Goal: Task Accomplishment & Management: Manage account settings

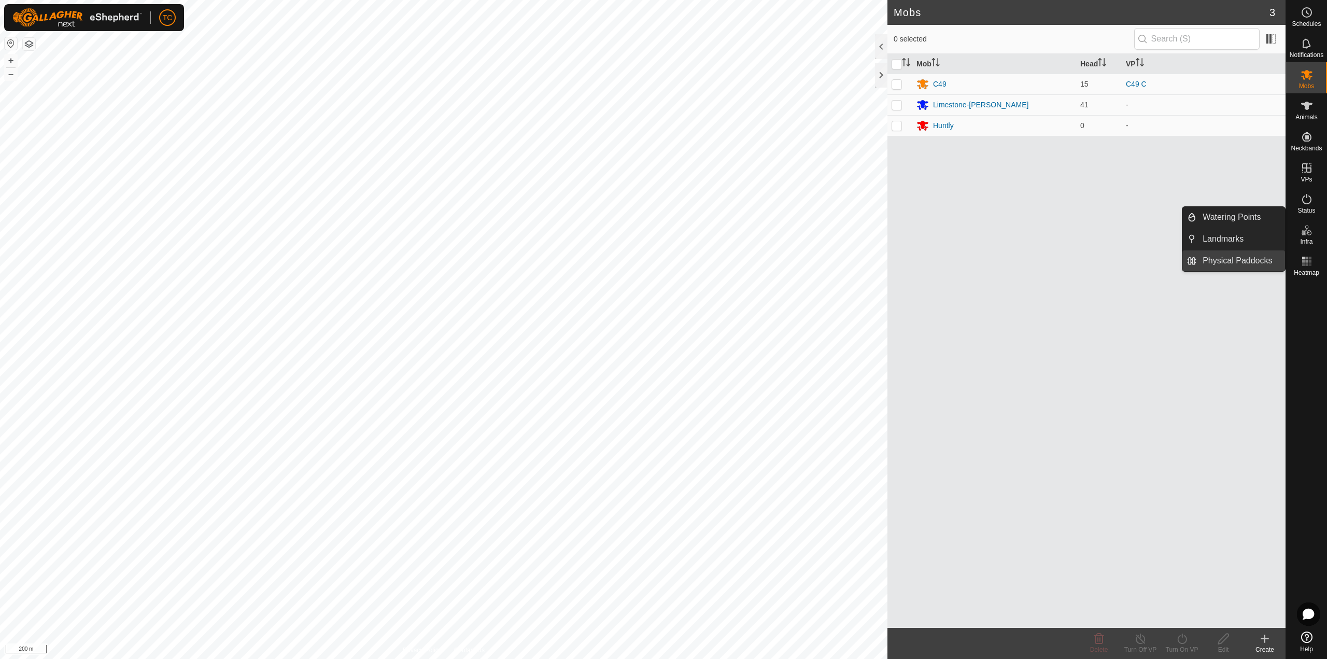
click at [1260, 264] on link "Physical Paddocks" at bounding box center [1240, 260] width 89 height 21
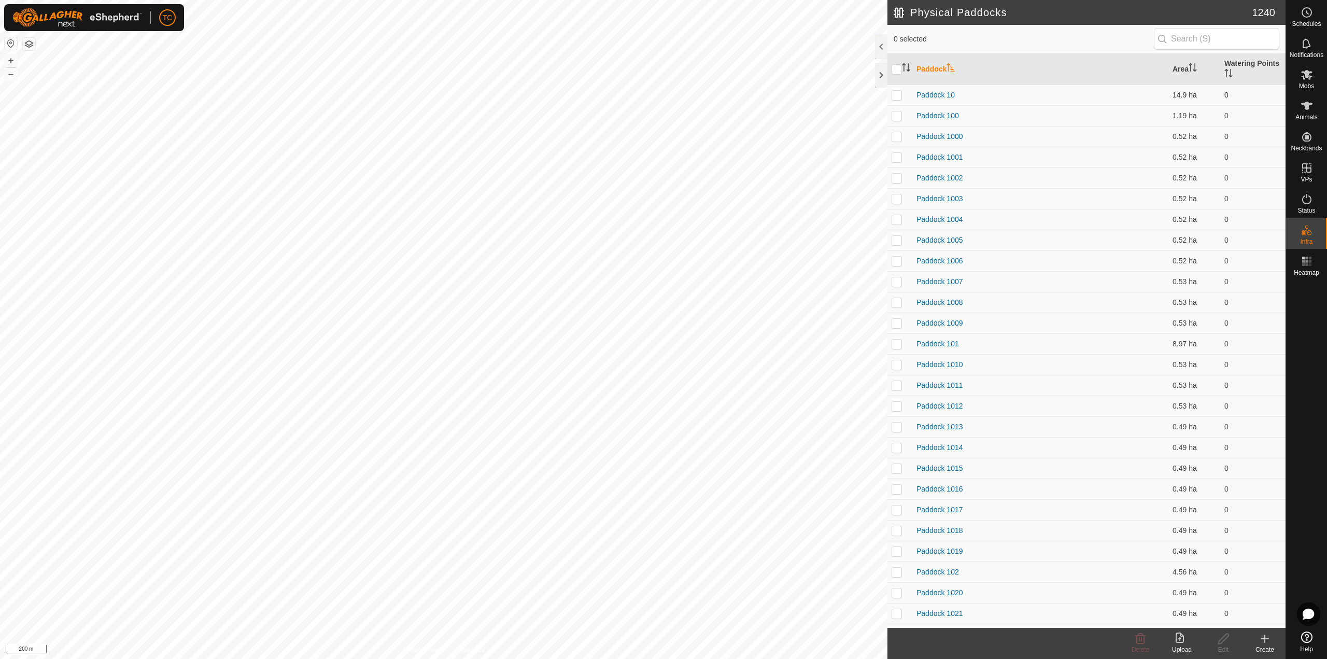
click at [897, 97] on p-checkbox at bounding box center [897, 95] width 10 height 8
checkbox input "true"
click at [896, 118] on p-checkbox at bounding box center [897, 115] width 10 height 8
checkbox input "true"
click at [897, 135] on p-checkbox at bounding box center [897, 136] width 10 height 8
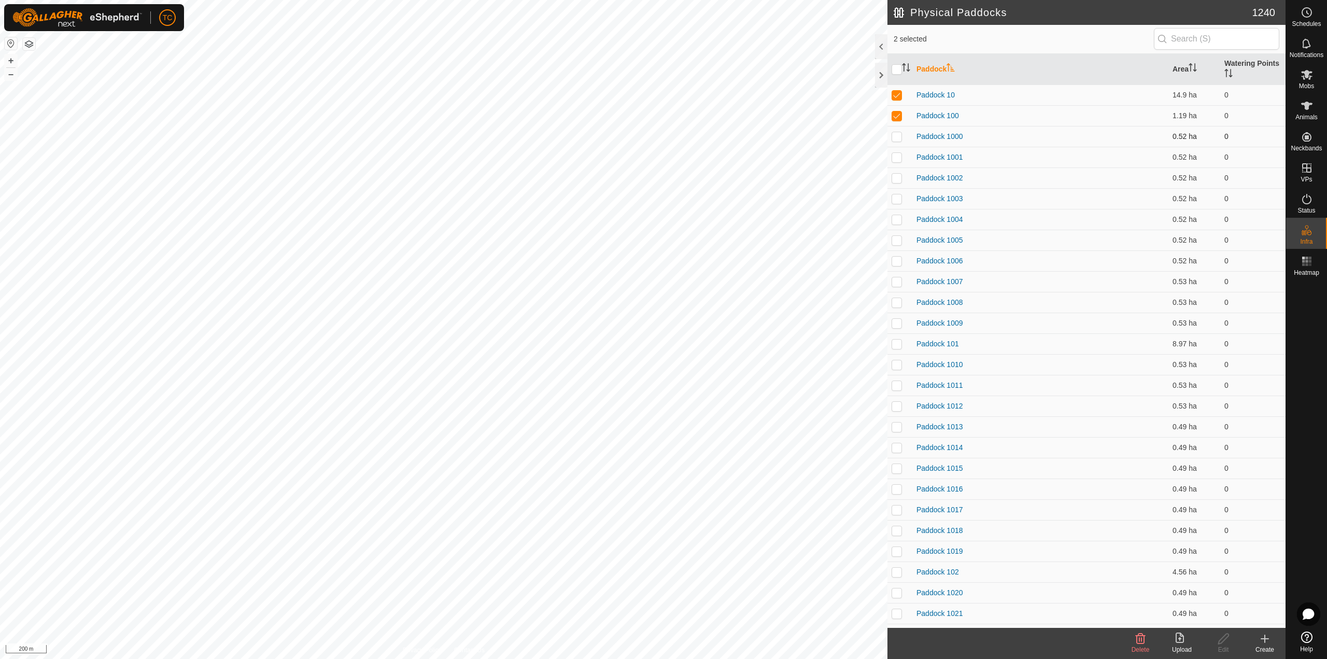
checkbox input "true"
click at [899, 153] on p-checkbox at bounding box center [897, 157] width 10 height 8
checkbox input "true"
click at [899, 180] on p-checkbox at bounding box center [897, 178] width 10 height 8
checkbox input "true"
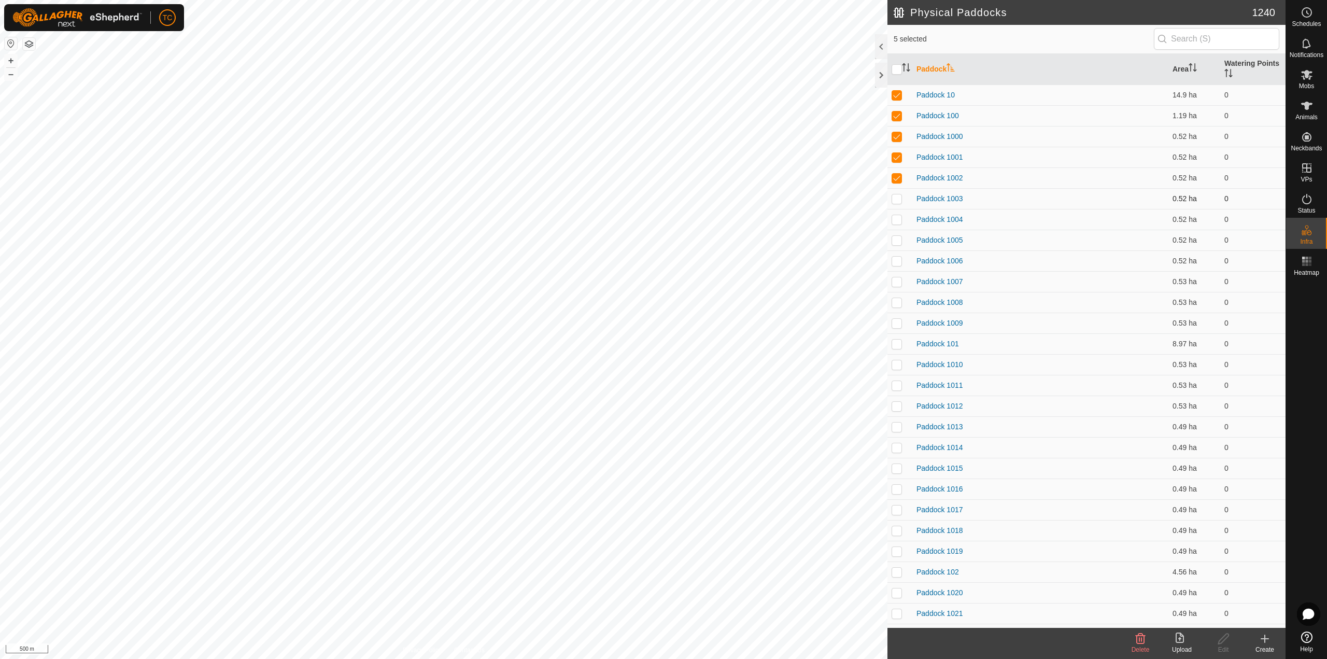
click at [899, 190] on td at bounding box center [899, 198] width 25 height 21
checkbox input "true"
click at [894, 220] on p-checkbox at bounding box center [897, 219] width 10 height 8
checkbox input "true"
click at [896, 240] on p-checkbox at bounding box center [897, 240] width 10 height 8
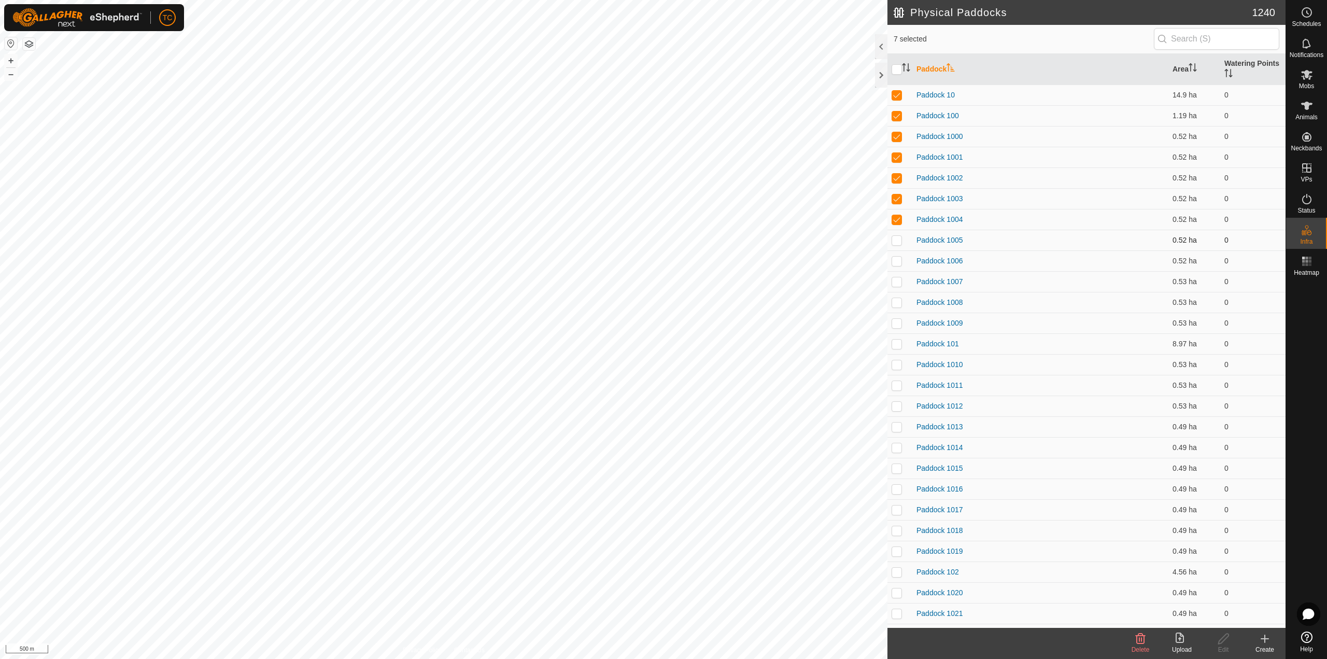
checkbox input "true"
click at [898, 260] on p-checkbox at bounding box center [897, 261] width 10 height 8
click at [898, 271] on td at bounding box center [899, 260] width 25 height 21
checkbox input "false"
click at [899, 281] on p-checkbox at bounding box center [897, 281] width 10 height 8
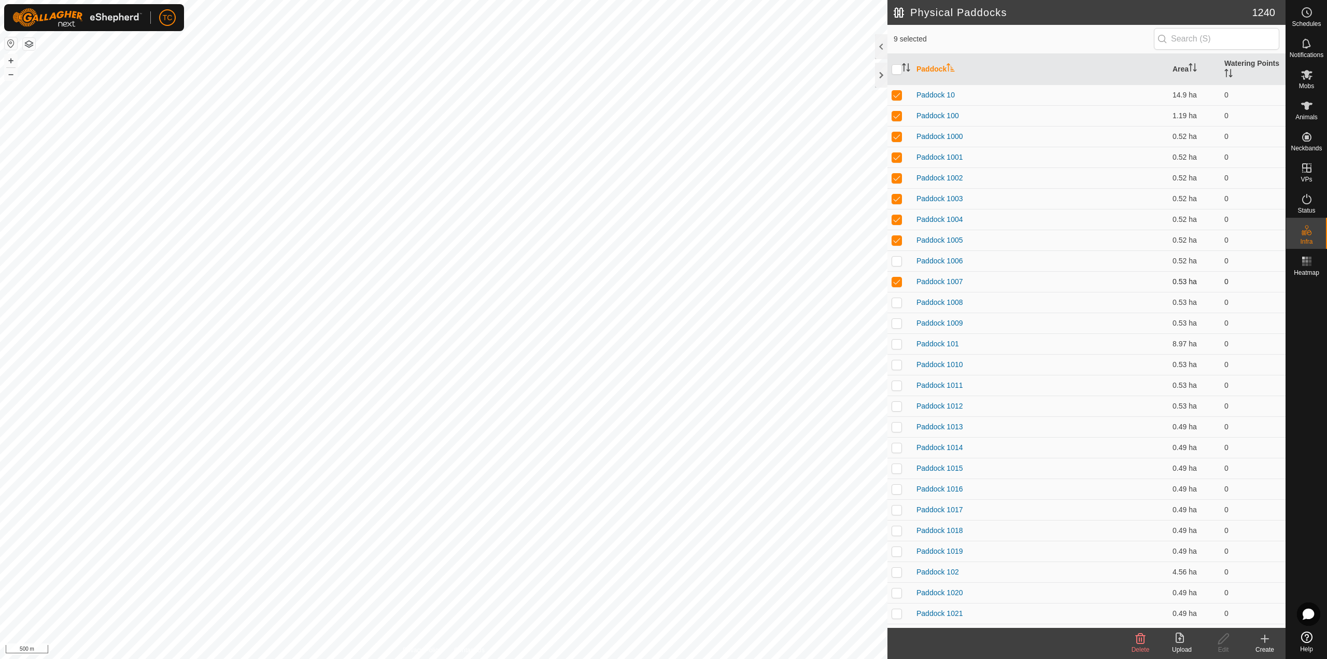
click at [899, 285] on p-checkbox at bounding box center [897, 281] width 10 height 8
checkbox input "false"
click at [897, 95] on p-checkbox at bounding box center [897, 95] width 10 height 8
checkbox input "false"
click at [899, 114] on p-checkbox at bounding box center [897, 115] width 10 height 8
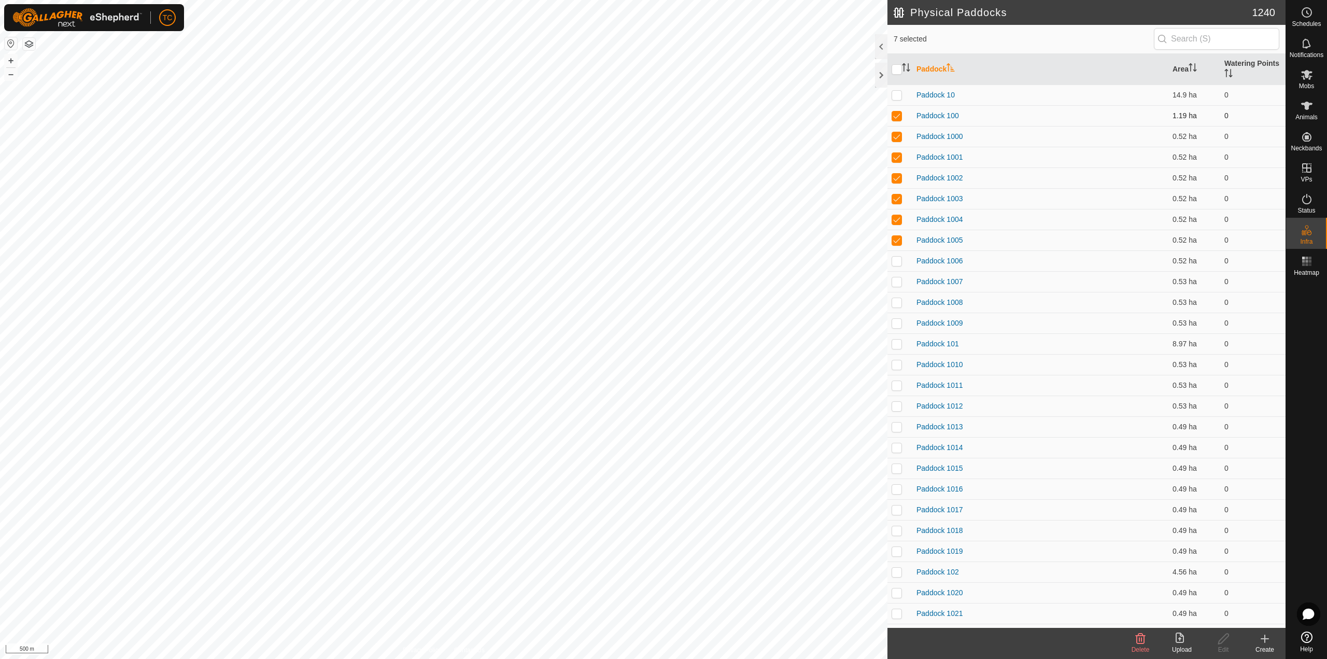
checkbox input "false"
click at [897, 137] on p-checkbox at bounding box center [897, 136] width 10 height 8
checkbox input "false"
click at [898, 159] on p-checkbox at bounding box center [897, 157] width 10 height 8
checkbox input "false"
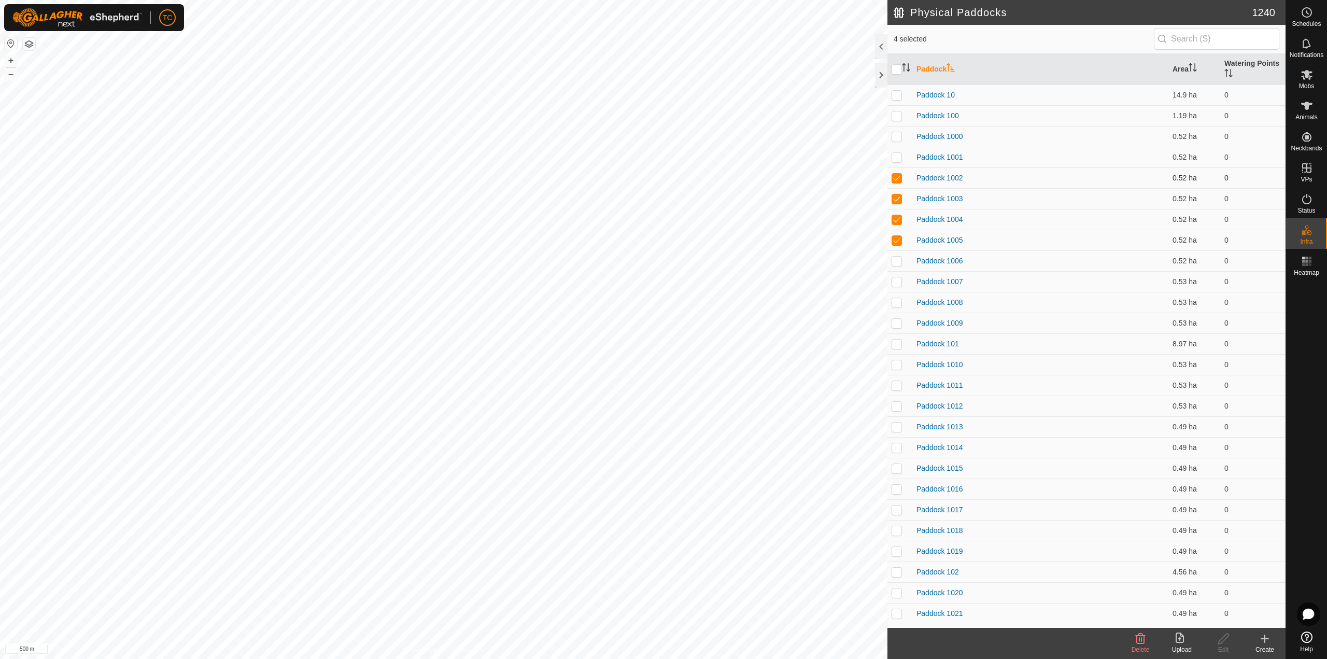
click at [897, 177] on p-checkbox at bounding box center [897, 178] width 10 height 8
checkbox input "false"
click at [896, 194] on p-checkbox at bounding box center [897, 198] width 10 height 8
checkbox input "false"
click at [897, 222] on p-checkbox at bounding box center [897, 219] width 10 height 8
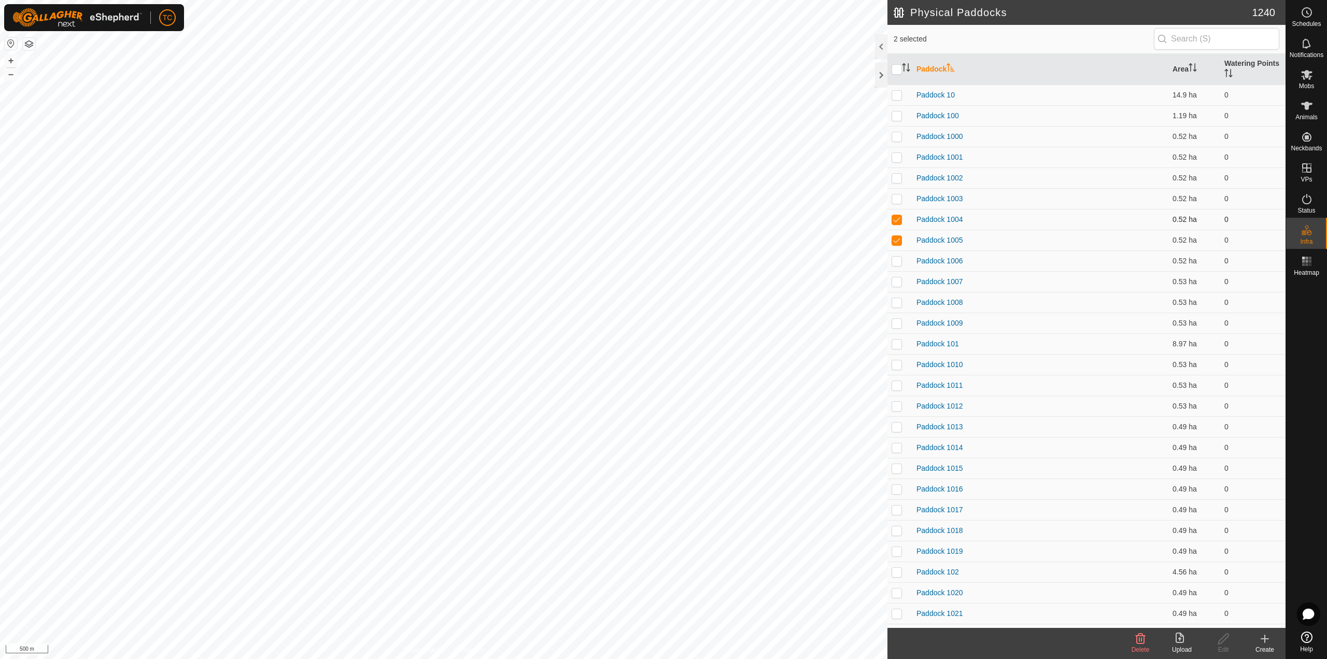
checkbox input "false"
click at [896, 236] on p-tablecheckbox at bounding box center [897, 240] width 10 height 8
checkbox input "false"
click at [1180, 639] on icon at bounding box center [1180, 637] width 8 height 10
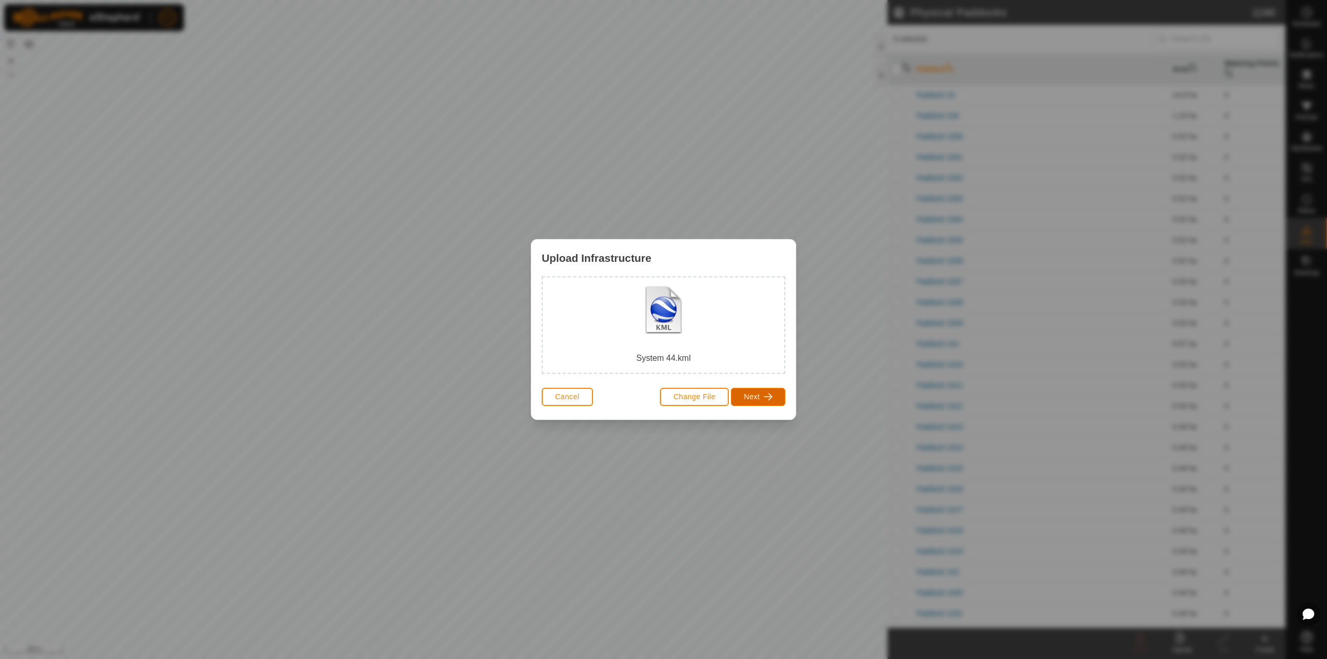
click at [751, 400] on span "Next" at bounding box center [752, 396] width 16 height 8
click at [615, 351] on div "Physical Paddock" at bounding box center [603, 349] width 58 height 30
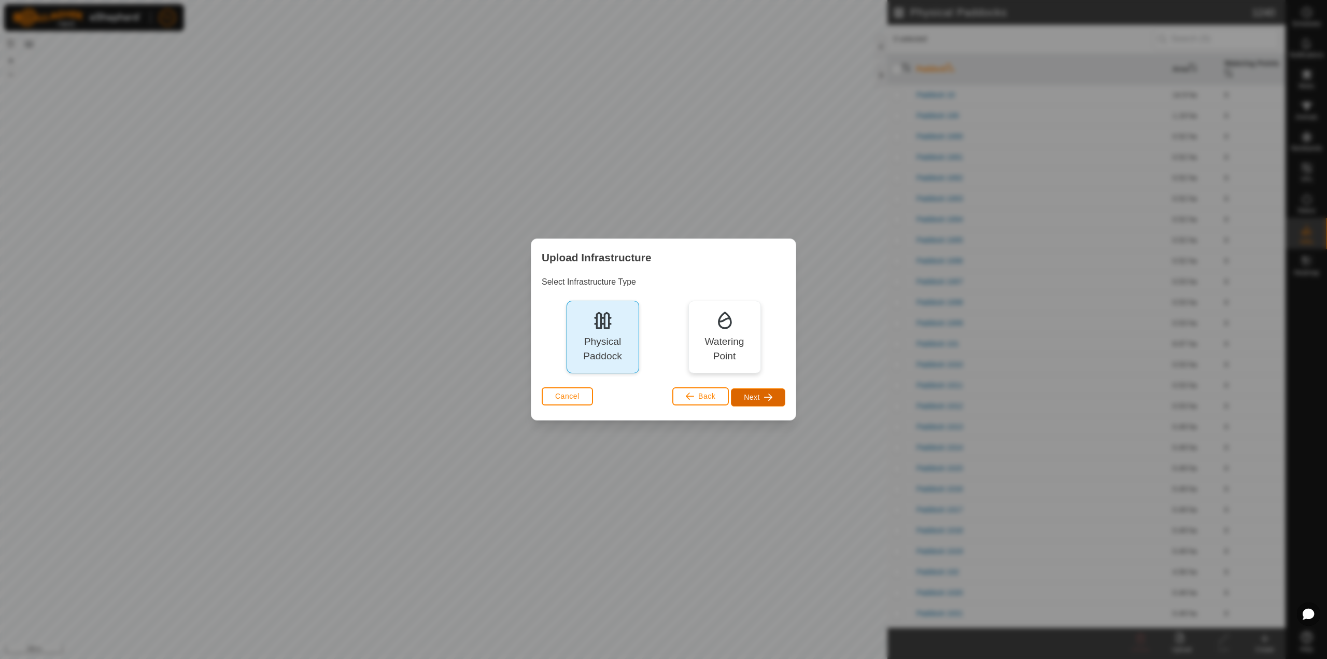
click at [749, 398] on span "Next" at bounding box center [752, 397] width 16 height 8
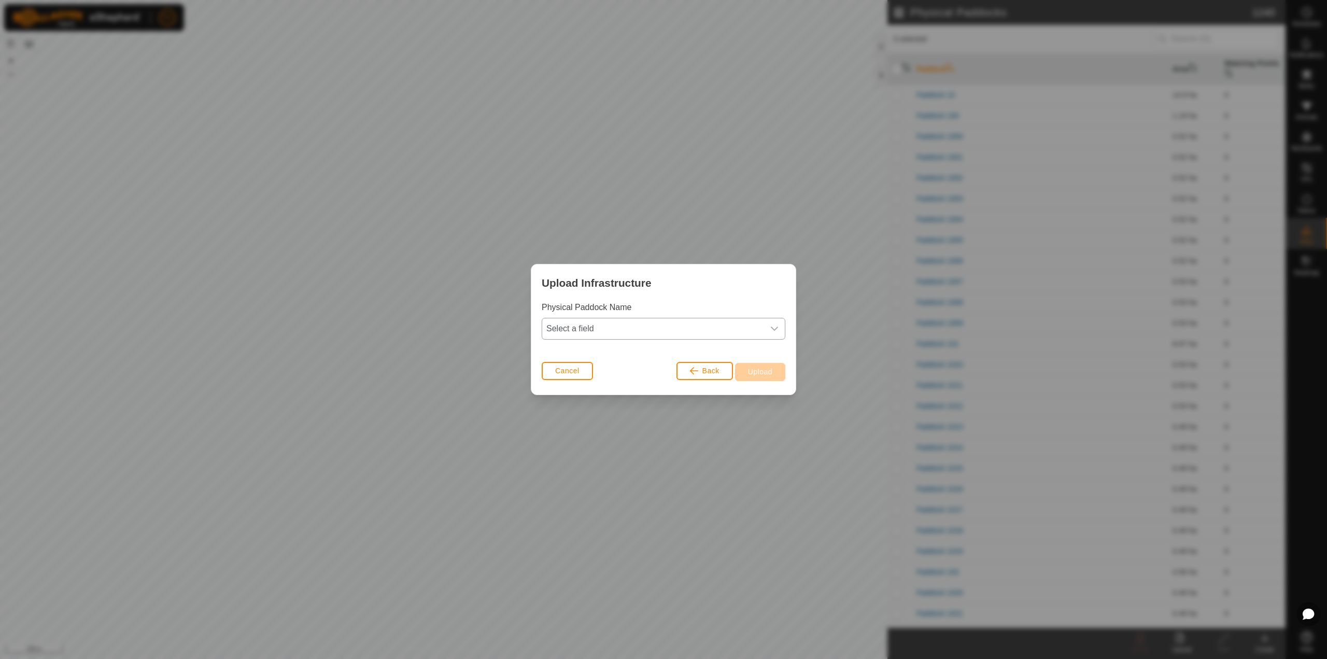
click at [759, 328] on span "Select a field" at bounding box center [653, 328] width 222 height 21
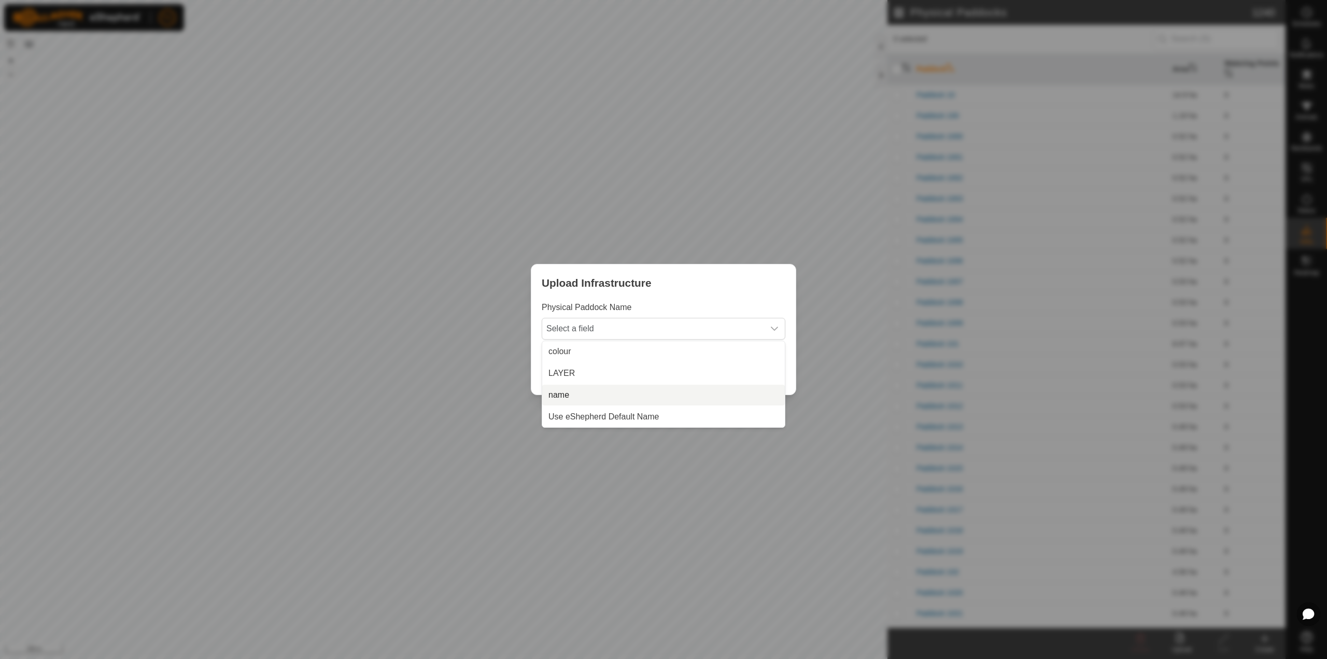
click at [706, 398] on li "name" at bounding box center [663, 395] width 243 height 21
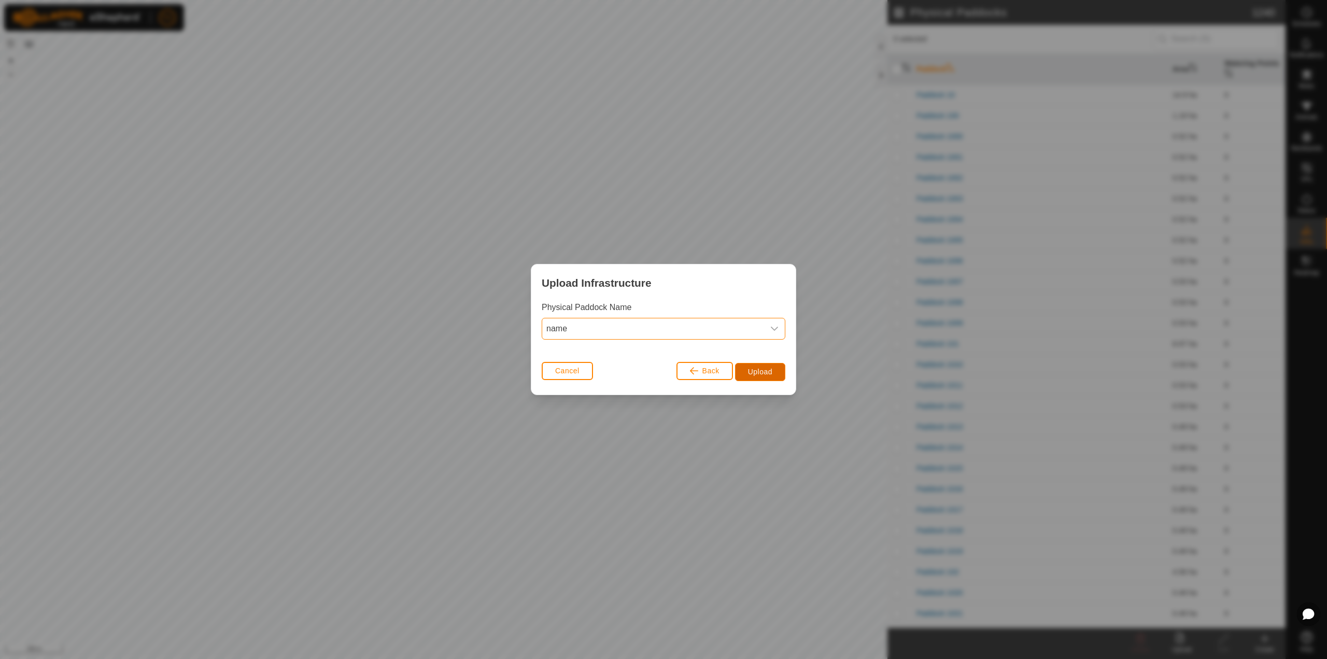
click at [759, 374] on span "Upload" at bounding box center [760, 371] width 24 height 8
click at [758, 376] on span "Upload" at bounding box center [760, 371] width 24 height 8
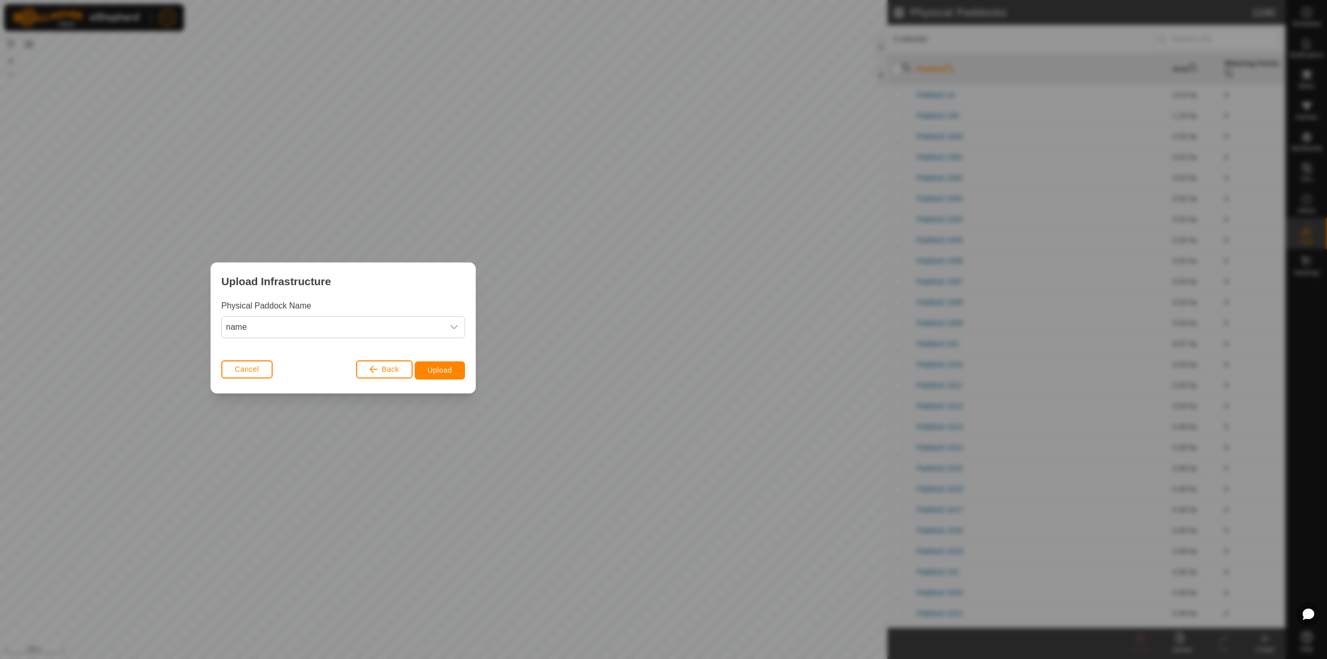
drag, startPoint x: 646, startPoint y: 282, endPoint x: 326, endPoint y: 281, distance: 320.3
click at [326, 281] on span "Upload Infrastructure" at bounding box center [275, 281] width 109 height 16
click at [460, 326] on div "dropdown trigger" at bounding box center [454, 327] width 21 height 21
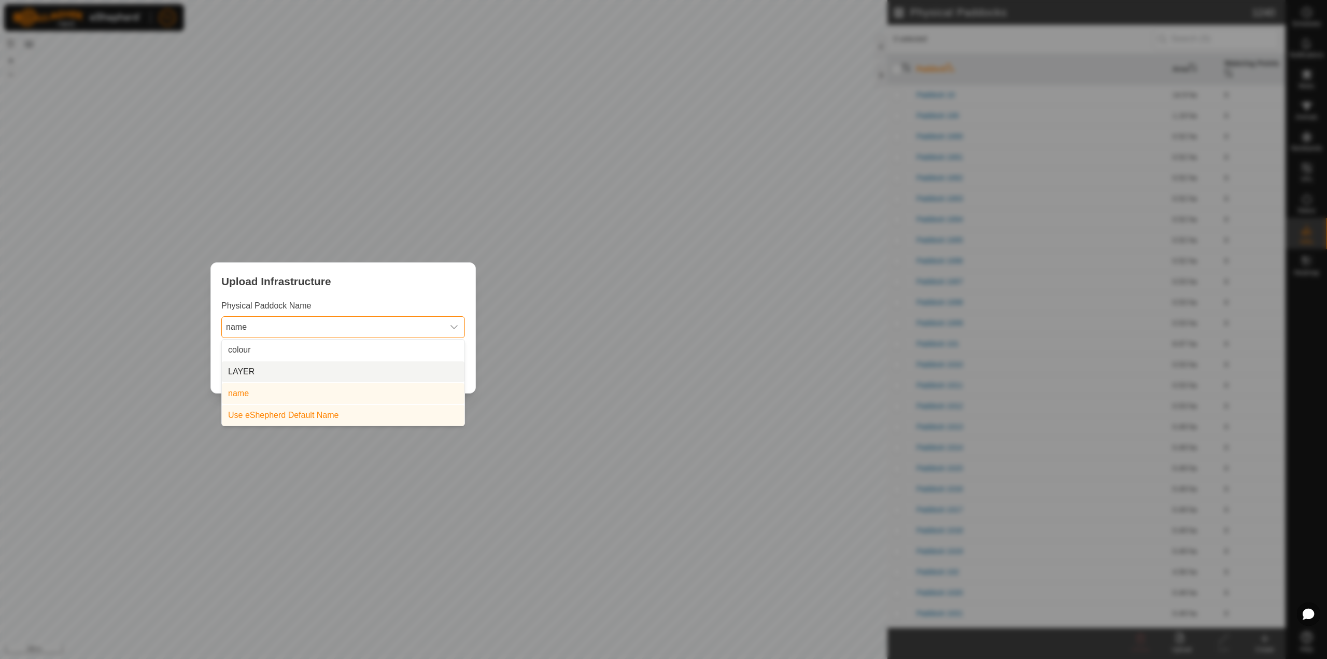
click at [403, 375] on li "LAYER" at bounding box center [343, 371] width 243 height 21
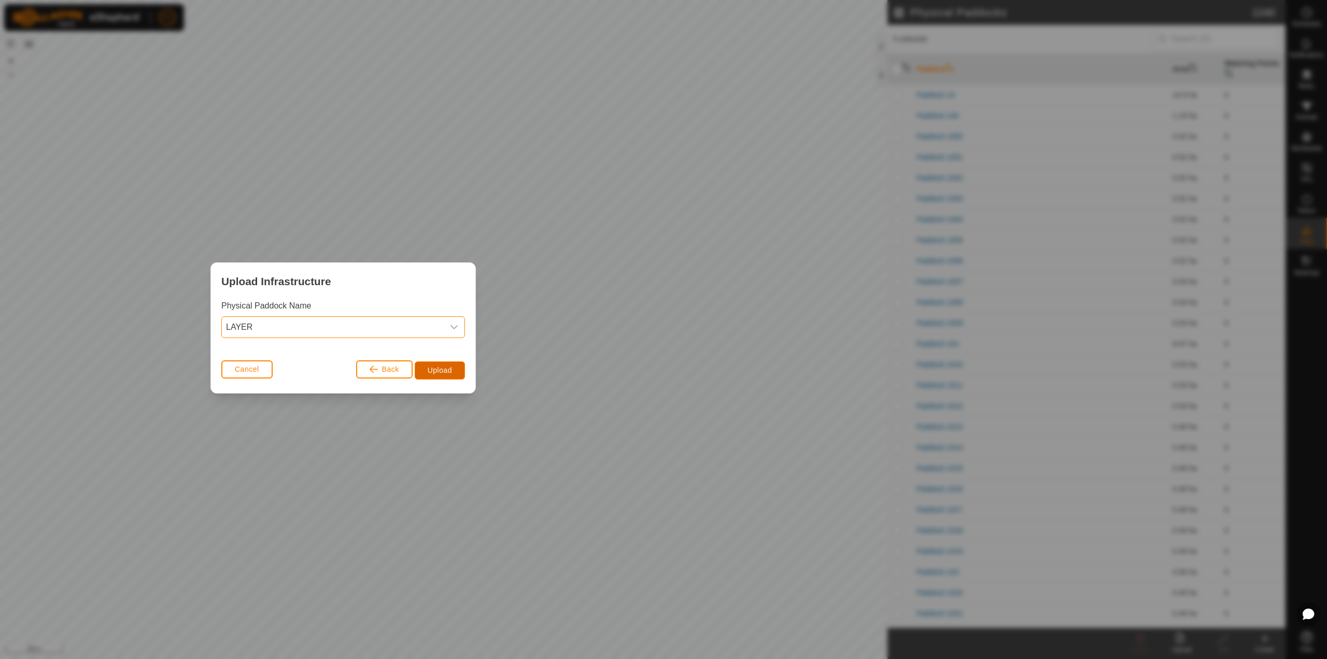
click at [442, 369] on span "Upload" at bounding box center [440, 370] width 24 height 8
click at [457, 328] on icon "dropdown trigger" at bounding box center [454, 327] width 8 height 8
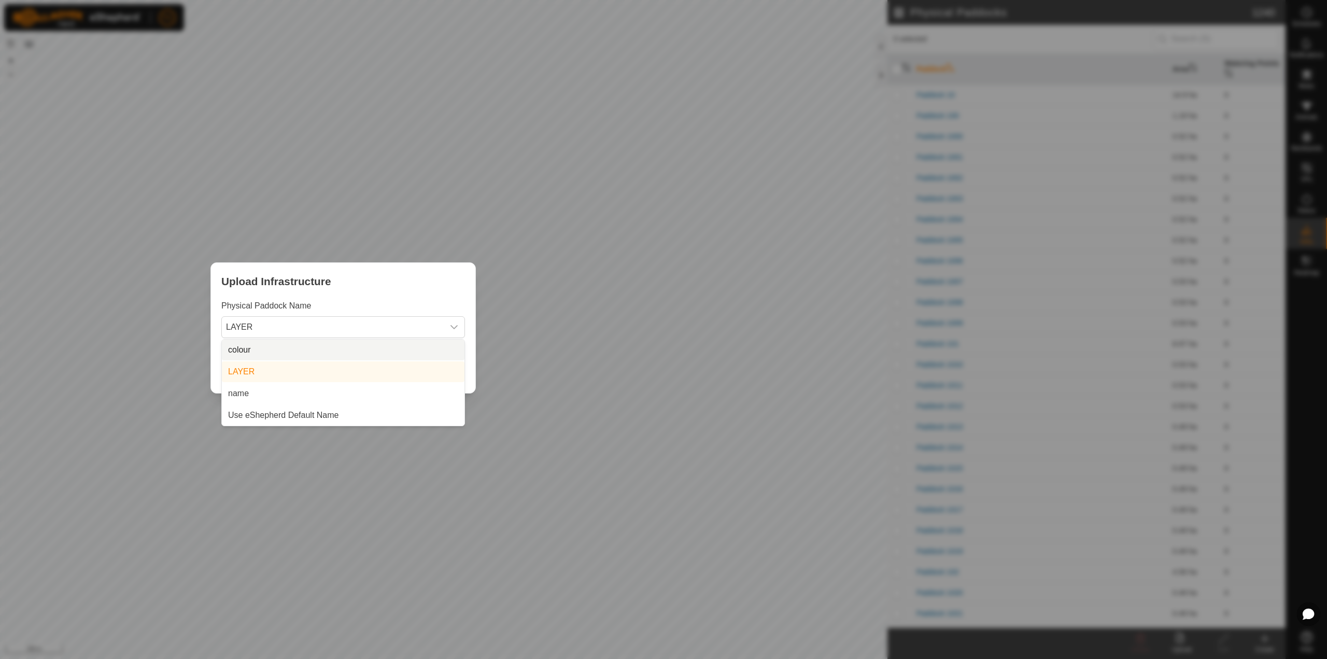
click at [377, 358] on li "colour" at bounding box center [343, 350] width 243 height 21
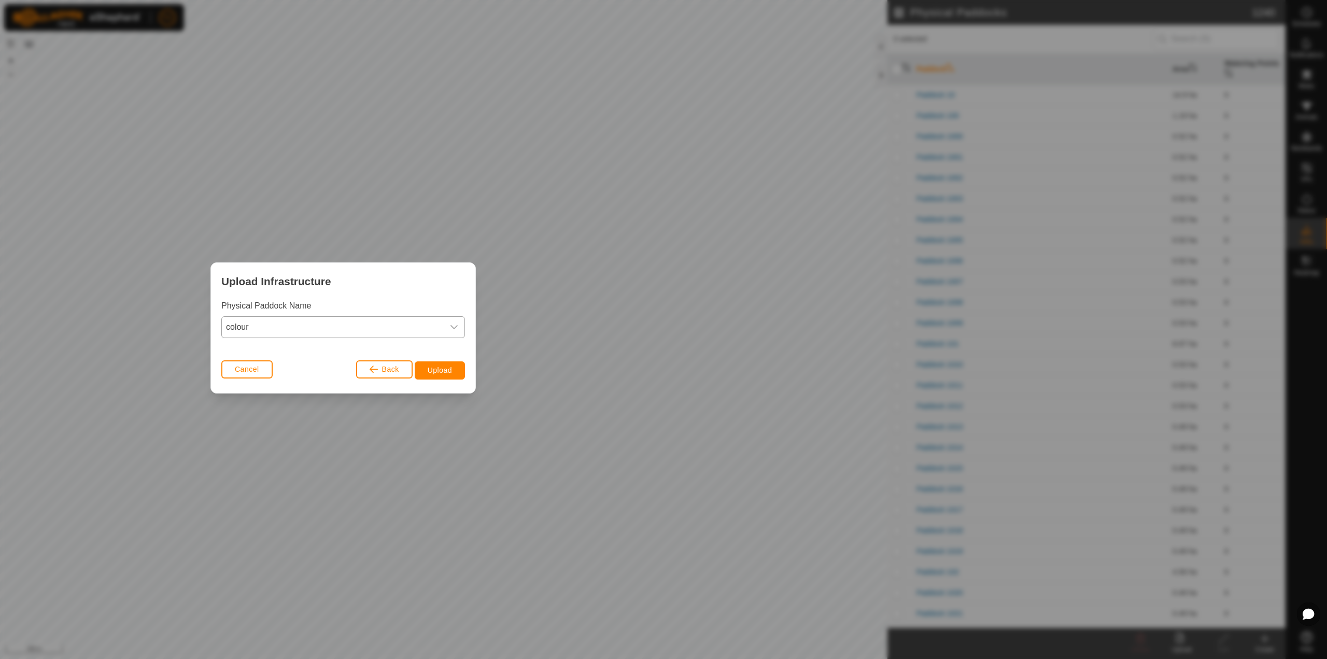
click at [458, 332] on div "dropdown trigger" at bounding box center [454, 327] width 21 height 21
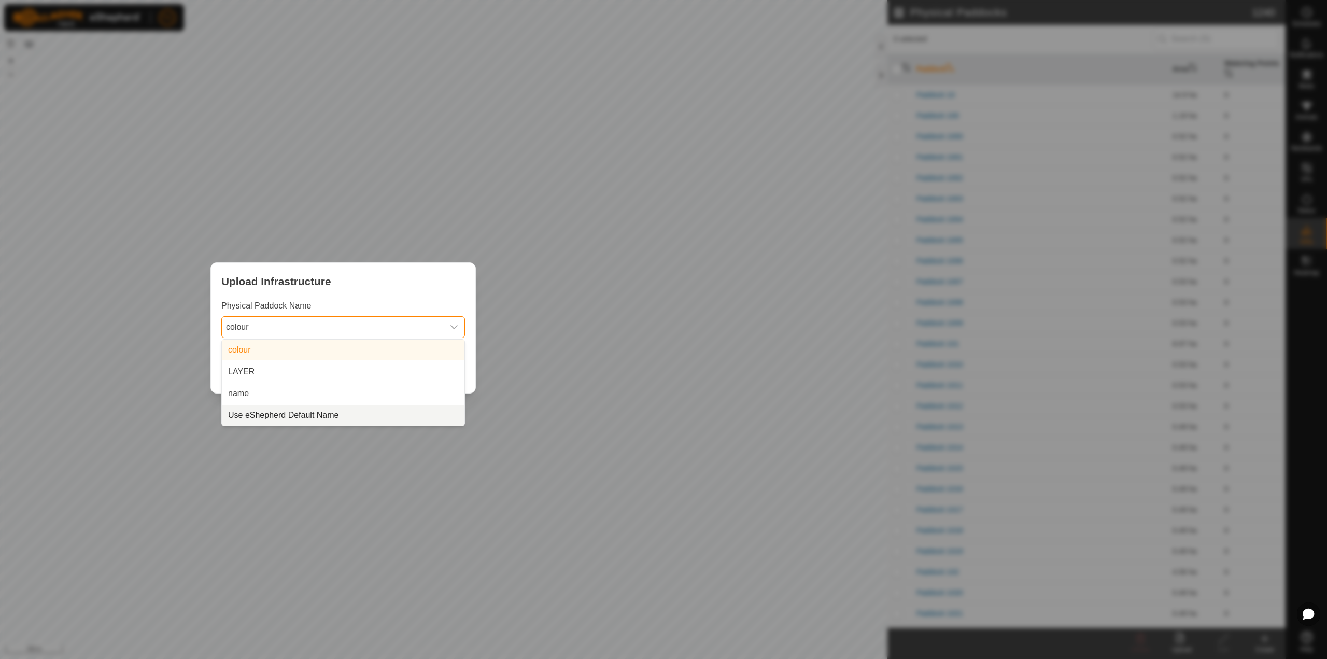
click at [401, 412] on li "Use eShepherd Default Name" at bounding box center [343, 415] width 243 height 21
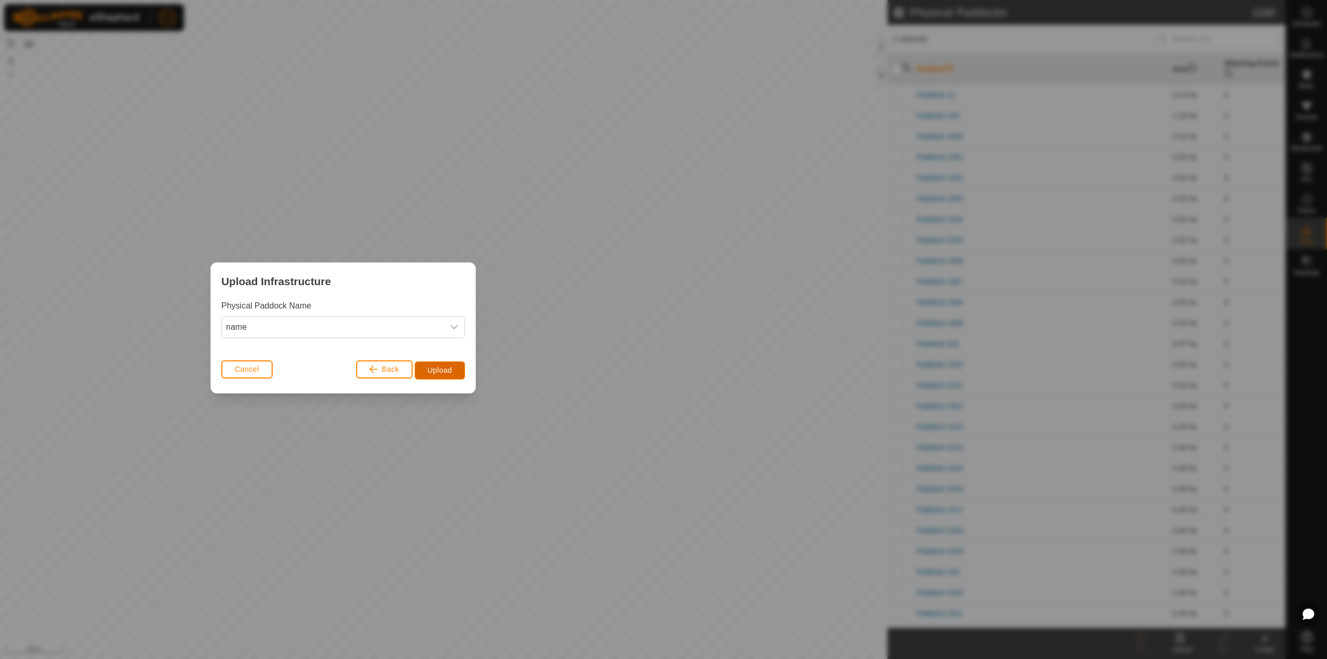
click at [448, 370] on span "Upload" at bounding box center [440, 370] width 24 height 8
click at [393, 370] on span "Back" at bounding box center [390, 369] width 17 height 8
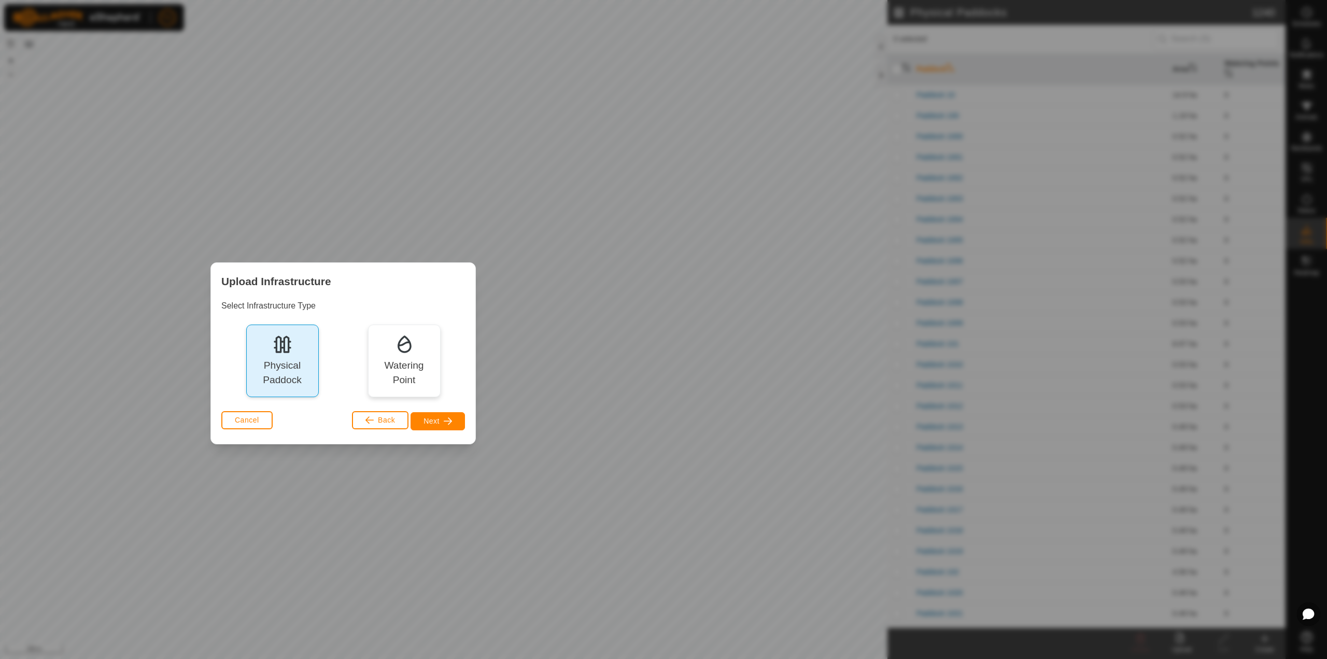
click at [287, 371] on div "Physical Paddock" at bounding box center [282, 373] width 58 height 30
click at [377, 416] on button "Back" at bounding box center [380, 420] width 56 height 18
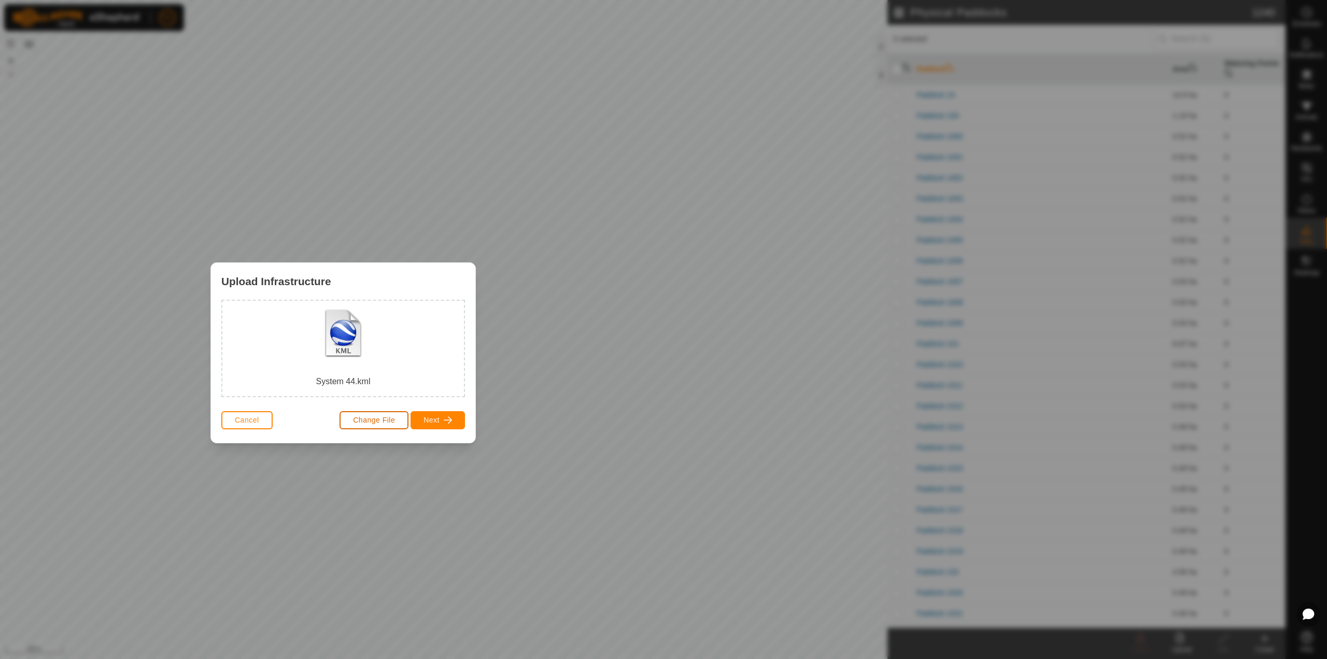
click at [361, 420] on span "Change File" at bounding box center [374, 420] width 42 height 8
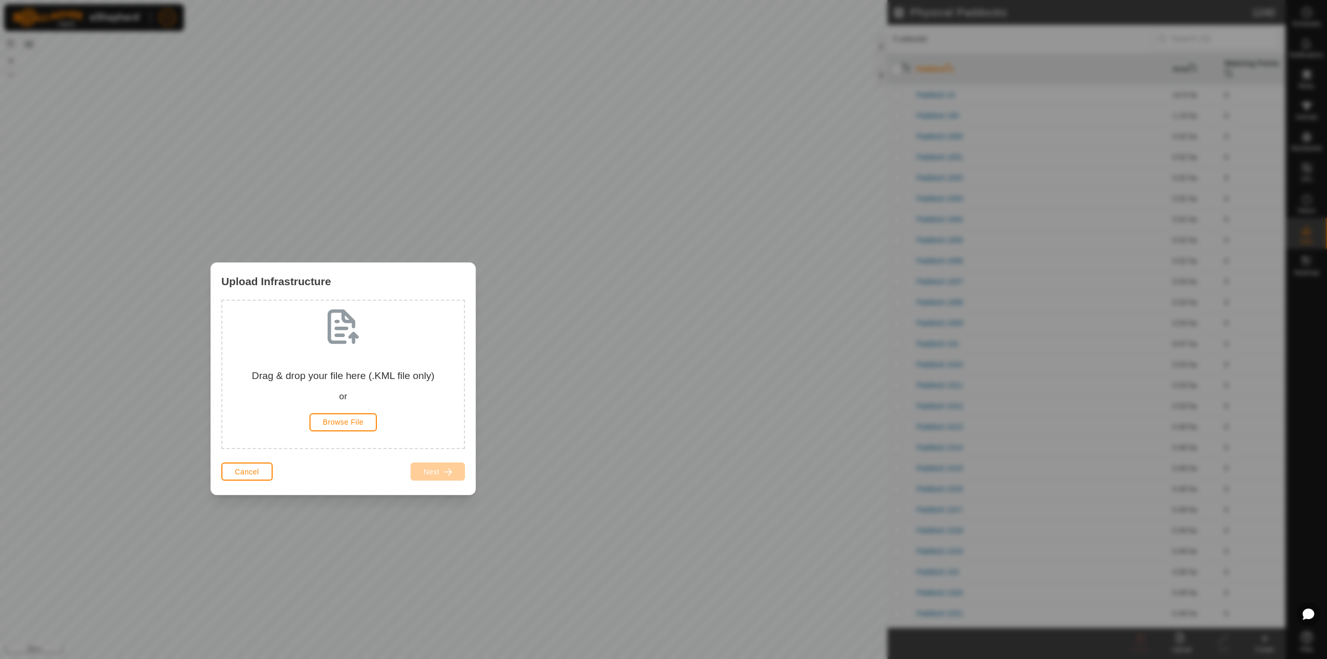
click at [473, 266] on div "Upload Infrastructure" at bounding box center [343, 281] width 264 height 37
click at [529, 469] on div "Upload Infrastructure Drag & drop your file here (.KML file only) or Browse Fil…" at bounding box center [663, 329] width 1327 height 659
click at [451, 241] on div "Upload Infrastructure Drag & drop your file here (.KML file only) or Browse Fil…" at bounding box center [663, 329] width 1327 height 659
click at [253, 466] on button "Cancel" at bounding box center [246, 471] width 51 height 18
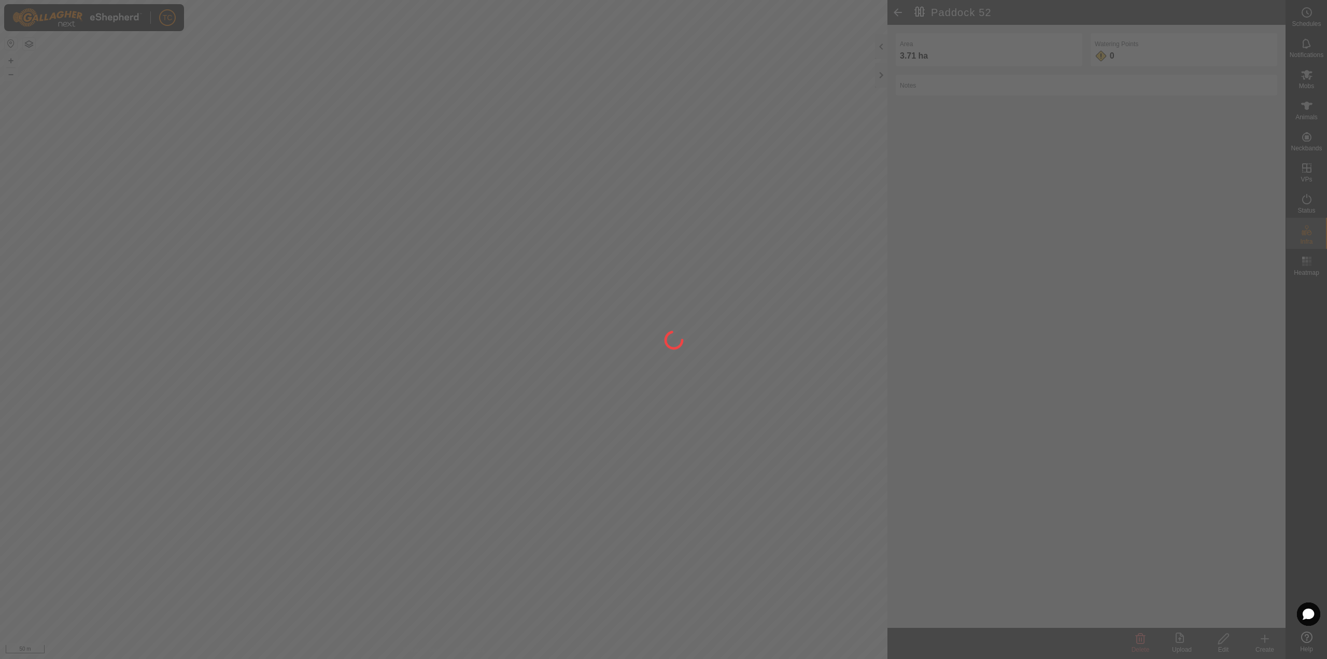
click at [635, 291] on div at bounding box center [663, 329] width 1327 height 659
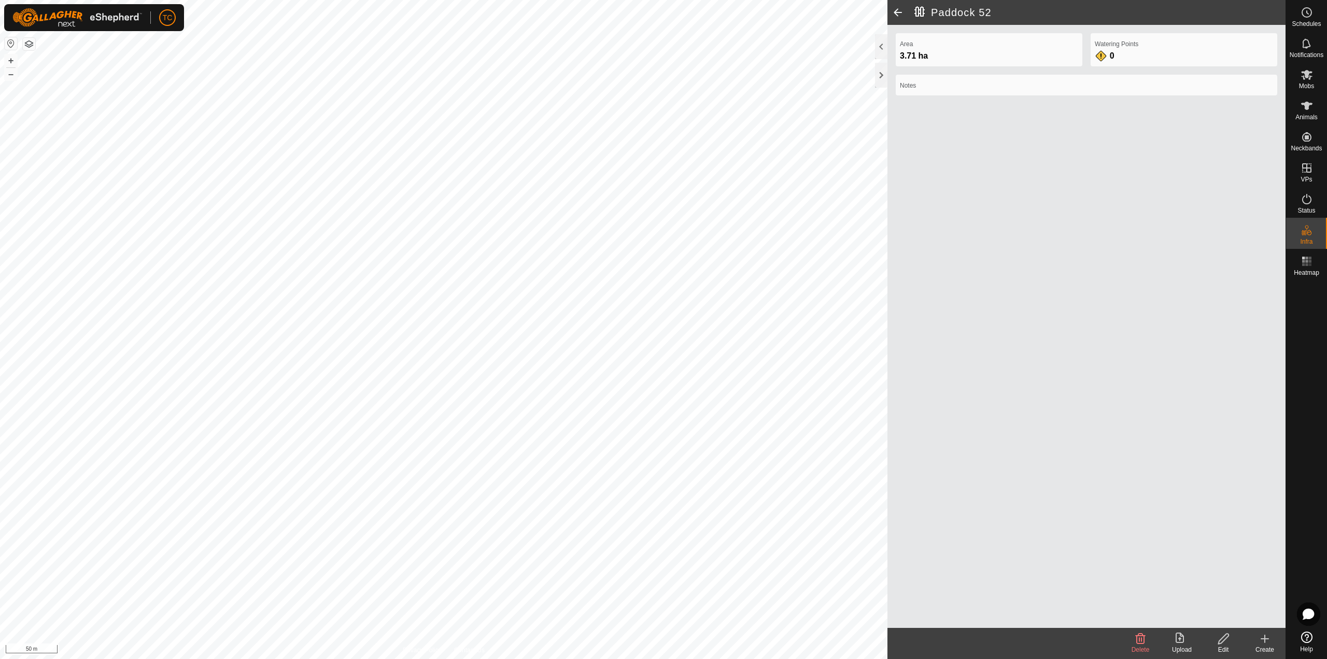
click at [1304, 480] on div at bounding box center [1306, 453] width 41 height 347
click at [898, 13] on span at bounding box center [897, 12] width 21 height 25
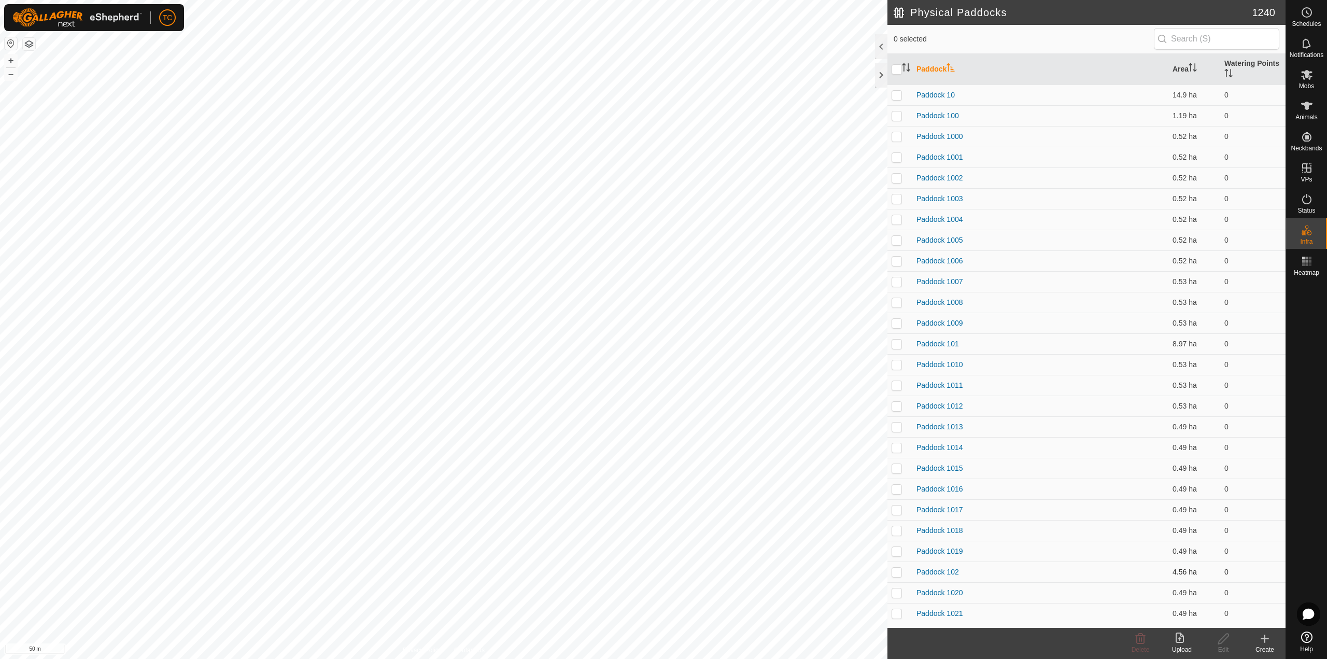
click at [1242, 579] on td "0" at bounding box center [1252, 571] width 65 height 21
click at [1220, 646] on div "Edit" at bounding box center [1223, 649] width 41 height 9
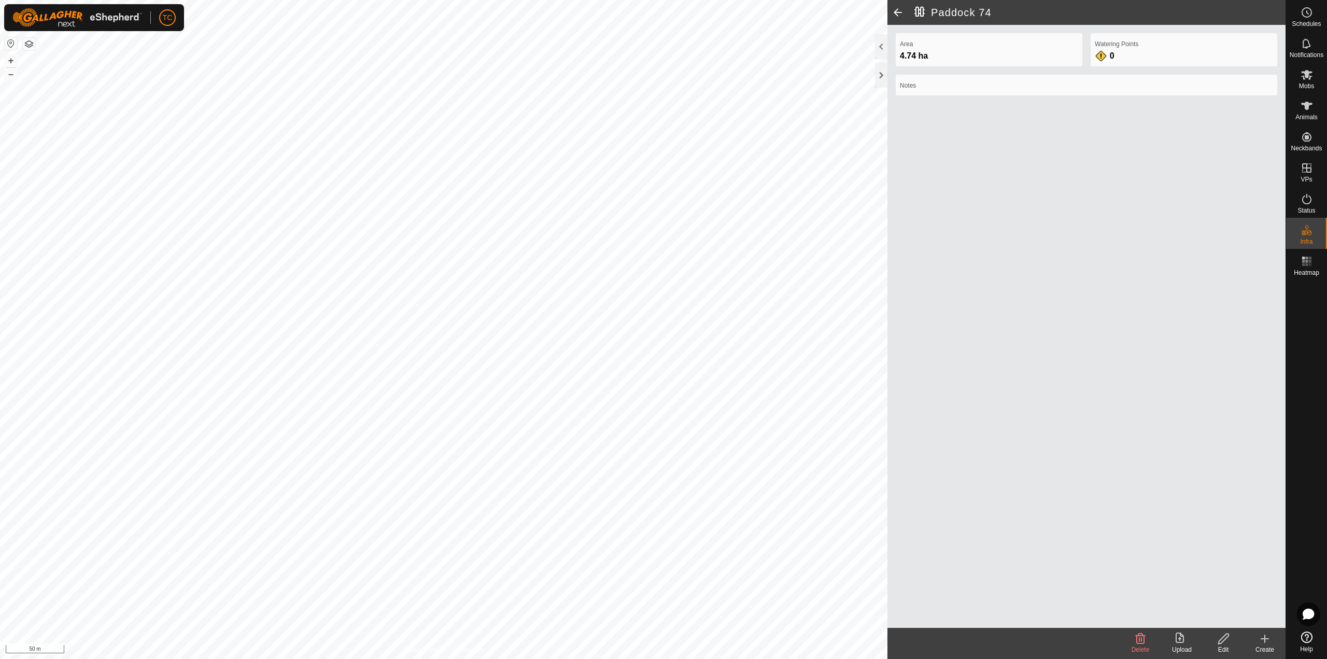
click at [1140, 640] on icon at bounding box center [1140, 638] width 12 height 12
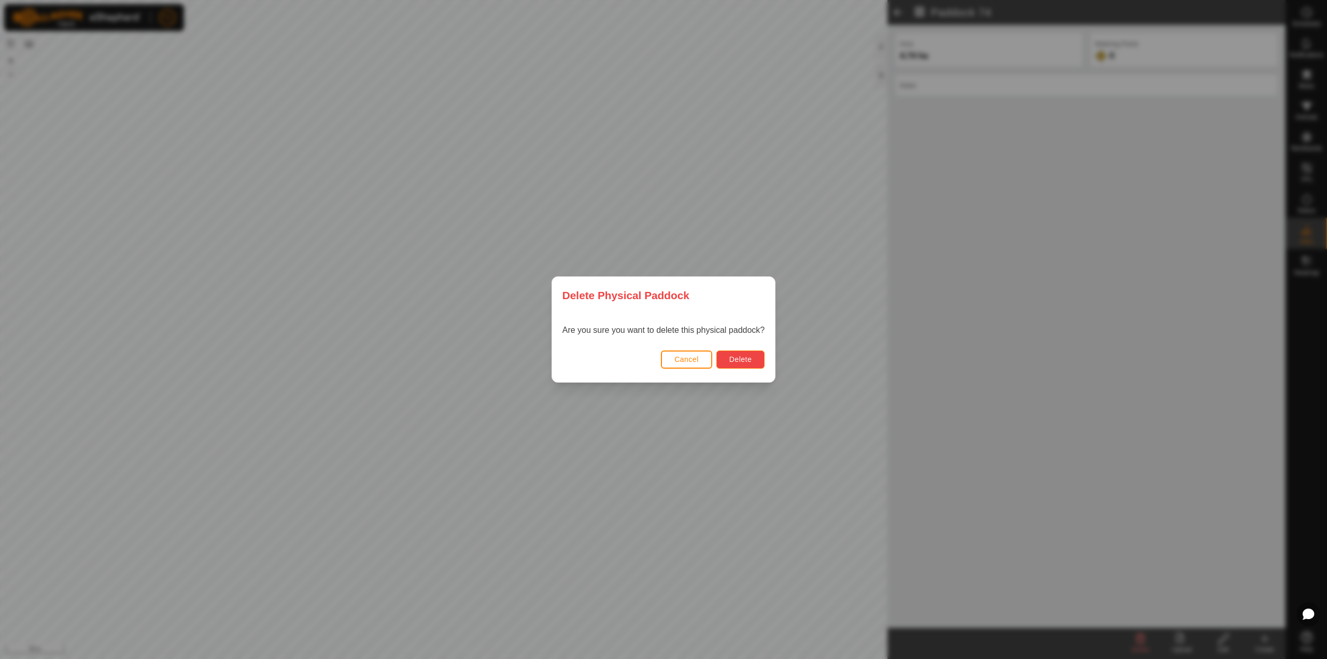
click at [738, 363] on span "Delete" at bounding box center [740, 359] width 22 height 8
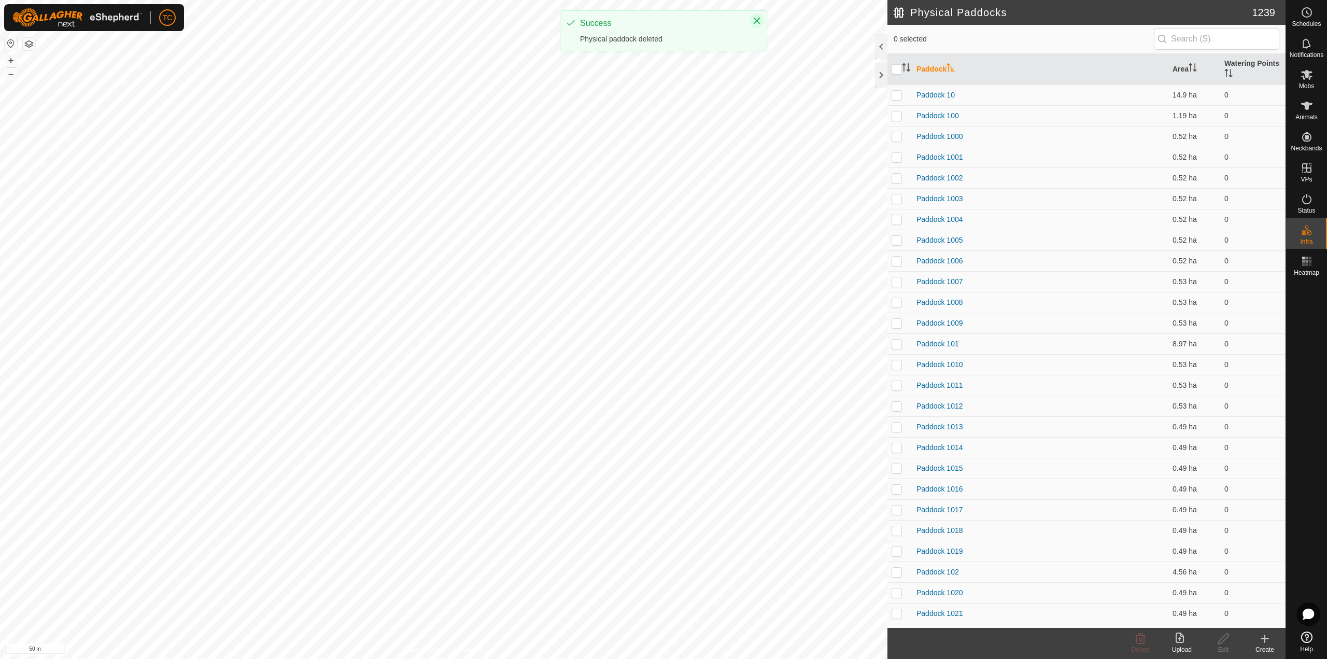
click at [753, 22] on icon "Close" at bounding box center [757, 21] width 8 height 8
